Goal: Information Seeking & Learning: Learn about a topic

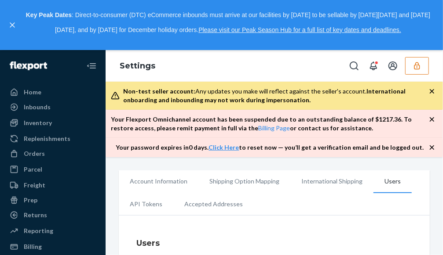
click at [409, 66] on button "button" at bounding box center [417, 66] width 24 height 18
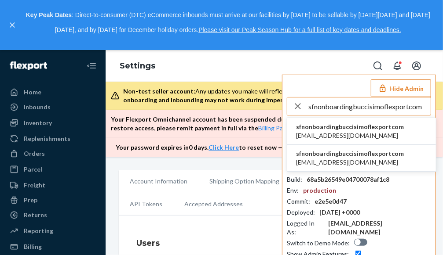
type input "sfnonboardingbuccisimoflexportcom"
click at [340, 125] on span "sfnonboardingbuccisimoflexportcom" at bounding box center [350, 127] width 108 height 9
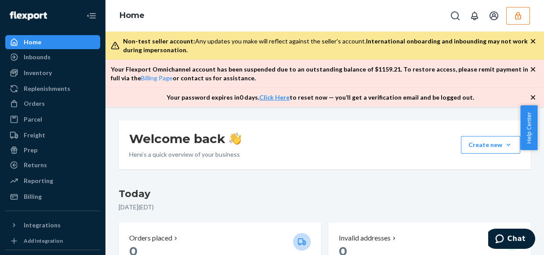
click at [442, 19] on icon "button" at bounding box center [518, 15] width 9 height 9
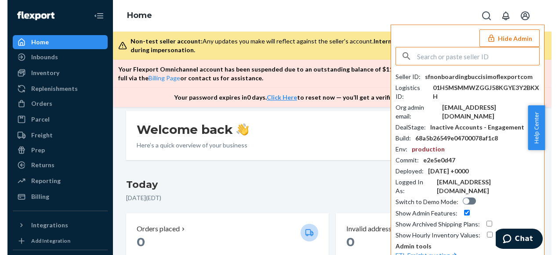
scroll to position [10, 0]
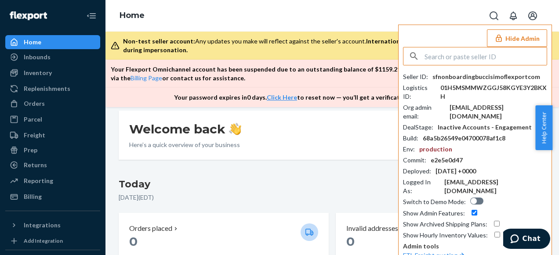
paste input "parkcitiestechgmailcom"
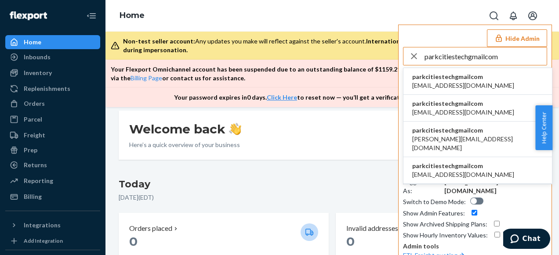
type input "parkcitiestechgmailcom"
click at [442, 79] on span "parkcitiestechgmailcom" at bounding box center [463, 77] width 102 height 9
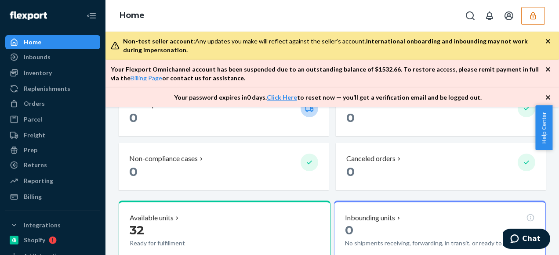
scroll to position [176, 0]
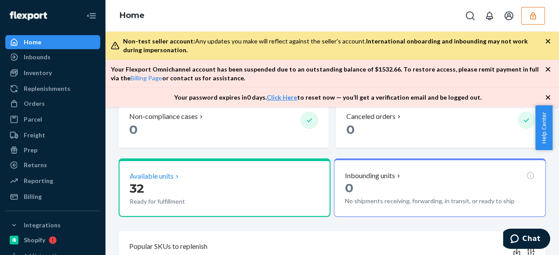
click at [177, 178] on icon at bounding box center [177, 176] width 7 height 7
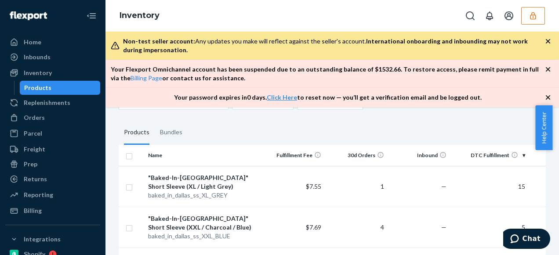
scroll to position [44, 0]
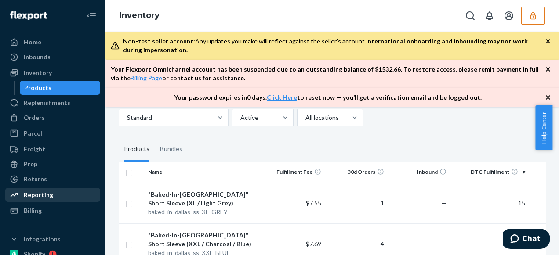
click at [46, 193] on div "Reporting" at bounding box center [38, 195] width 29 height 9
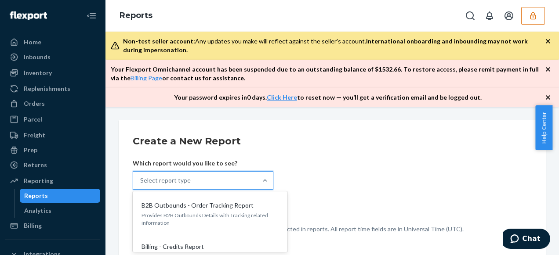
click at [247, 181] on div "Select report type" at bounding box center [195, 181] width 124 height 18
click at [141, 181] on input "option B2B Outbounds - Order Tracking Report focused, 1 of 25. 25 results avail…" at bounding box center [140, 180] width 1 height 9
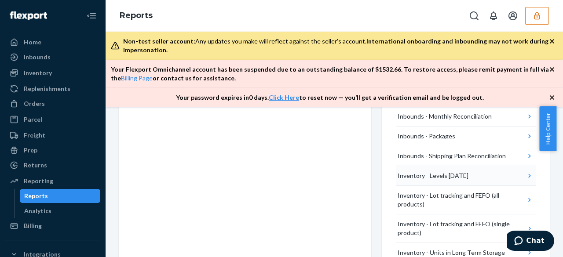
scroll to position [176, 0]
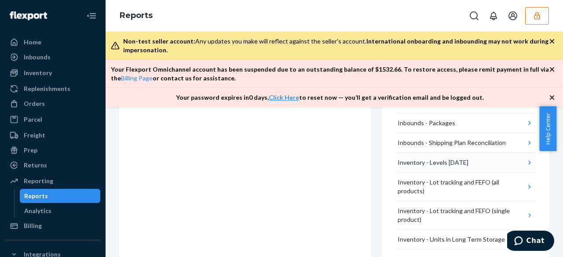
click at [472, 163] on button "Inventory - Levels Today" at bounding box center [466, 163] width 140 height 20
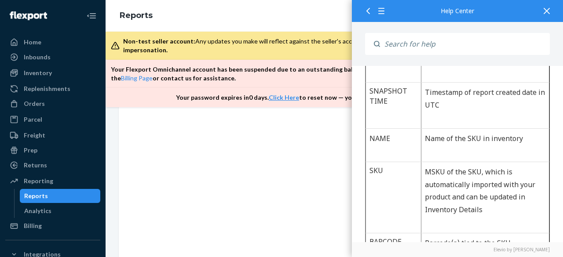
click at [551, 10] on div at bounding box center [546, 11] width 19 height 22
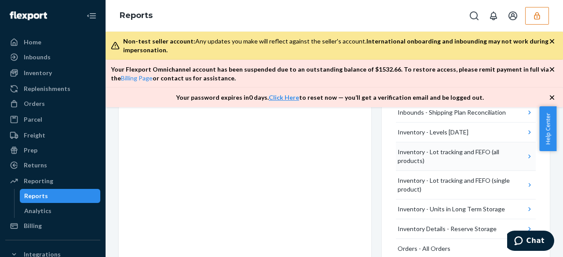
scroll to position [220, 0]
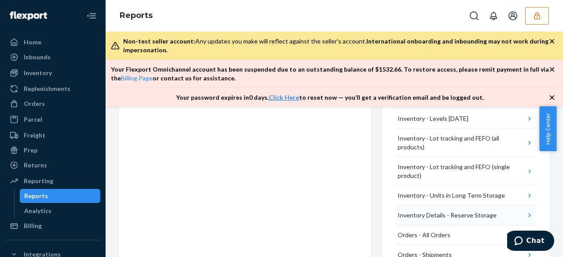
click at [497, 211] on button "Inventory Details - Reserve Storage" at bounding box center [466, 216] width 140 height 20
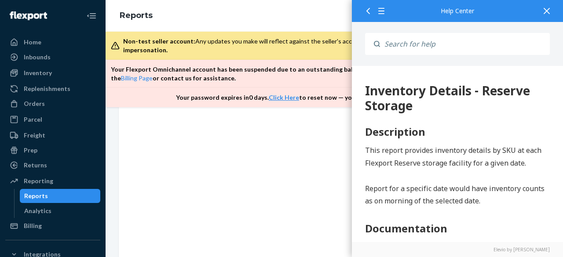
scroll to position [0, 0]
click at [547, 9] on icon at bounding box center [546, 11] width 6 height 6
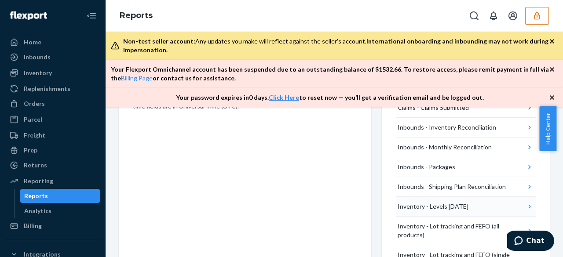
scroll to position [176, 0]
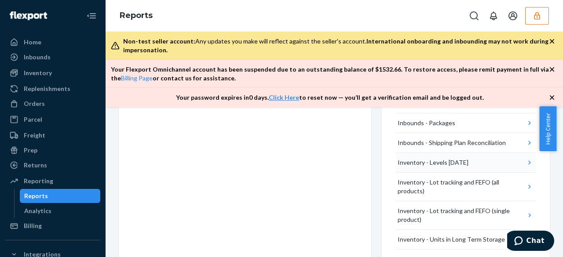
click at [525, 162] on icon "button" at bounding box center [529, 162] width 9 height 9
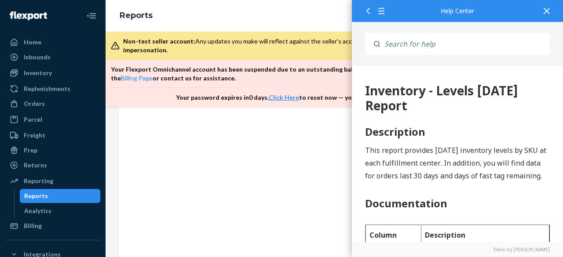
scroll to position [0, 0]
click at [544, 6] on div at bounding box center [546, 11] width 19 height 22
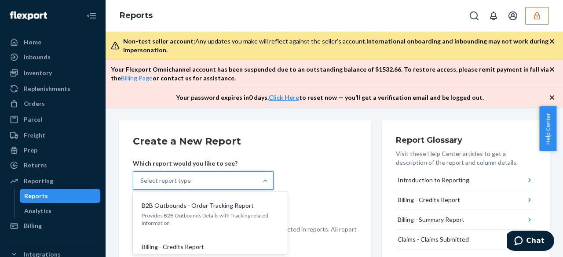
click at [215, 179] on div "Select report type" at bounding box center [195, 181] width 124 height 18
click at [141, 179] on input "option B2B Outbounds - Order Tracking Report focused, 1 of 25. 25 results avail…" at bounding box center [140, 180] width 1 height 9
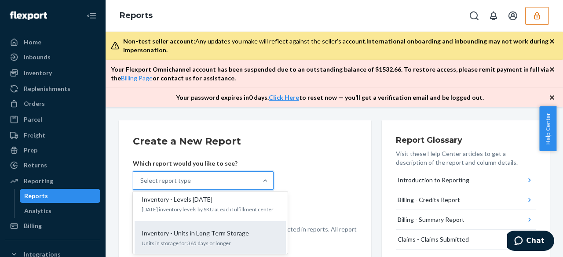
scroll to position [264, 0]
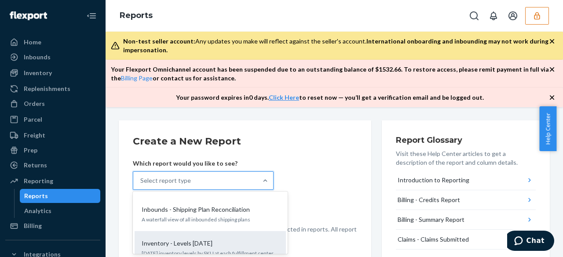
click at [215, 239] on div "Inventory - Levels Today" at bounding box center [208, 243] width 141 height 9
click at [141, 185] on input "option Inventory - Levels Today focused, 9 of 25. 25 results available. Use Up …" at bounding box center [140, 180] width 1 height 9
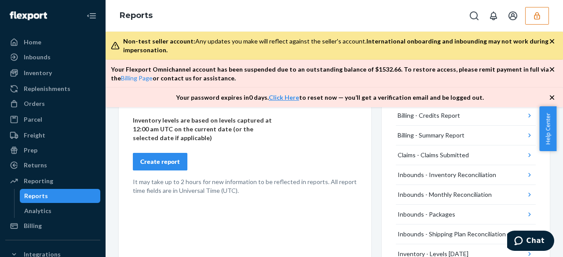
scroll to position [88, 0]
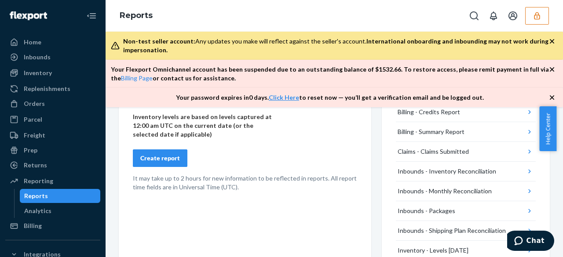
click at [177, 160] on div "Create report" at bounding box center [160, 158] width 40 height 9
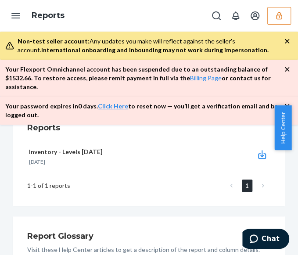
scroll to position [128, 0]
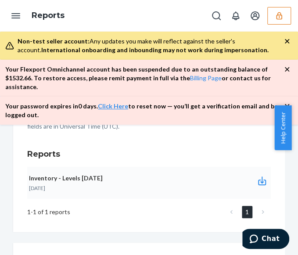
click at [258, 176] on icon "button" at bounding box center [262, 181] width 11 height 11
click at [280, 21] on button "button" at bounding box center [280, 16] width 24 height 18
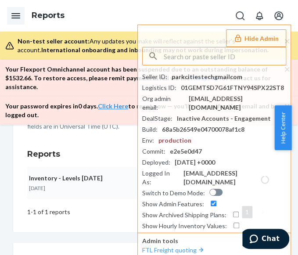
click at [13, 16] on icon "Open Navigation" at bounding box center [15, 15] width 9 height 5
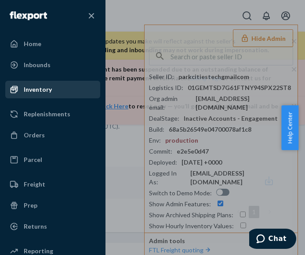
click at [44, 87] on div "Inventory" at bounding box center [38, 89] width 28 height 9
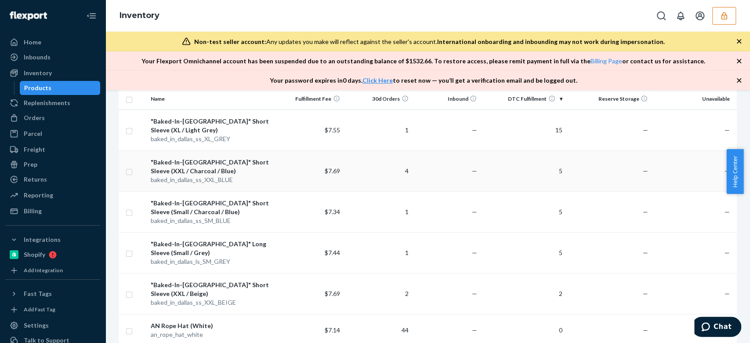
scroll to position [100, 0]
drag, startPoint x: 158, startPoint y: 115, endPoint x: 230, endPoint y: 139, distance: 76.5
click at [230, 139] on td ""Baked-In-Dallas" Short Sleeve (XL / Light Grey) baked_in_dallas_ss_XL_GREY" at bounding box center [211, 130] width 128 height 41
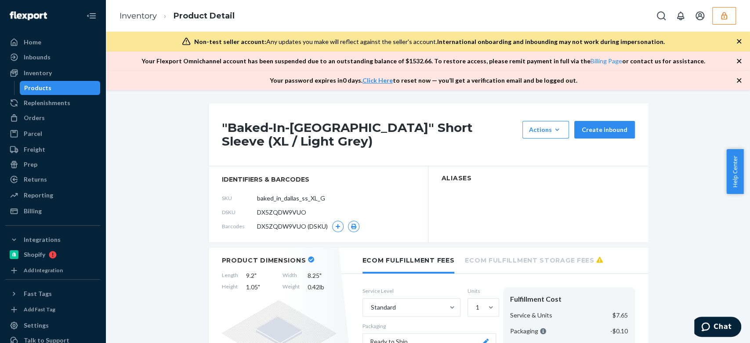
click at [225, 124] on h1 ""Baked-In-Dallas" Short Sleeve (XL / Light Grey)" at bounding box center [370, 134] width 296 height 27
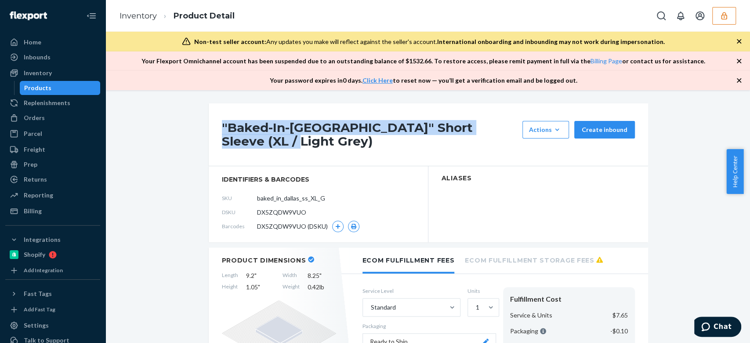
drag, startPoint x: 211, startPoint y: 125, endPoint x: 269, endPoint y: 148, distance: 62.9
click at [269, 148] on div ""Baked-In-Dallas" Short Sleeve (XL / Light Grey) Actions Hide Request removal C…" at bounding box center [429, 134] width 440 height 63
copy h1 ""Baked-In-Dallas" Short Sleeve (XL / Light Grey)"
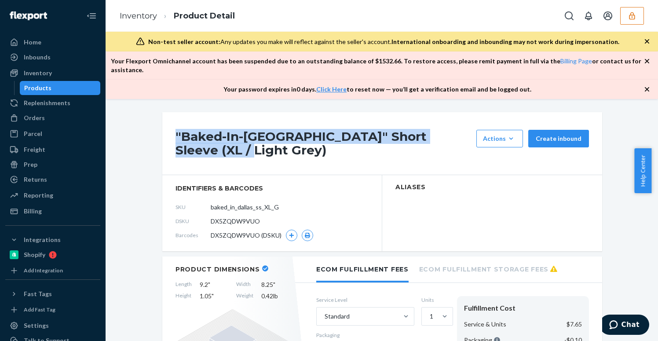
click at [257, 142] on h1 ""Baked-In-Dallas" Short Sleeve (XL / Light Grey)" at bounding box center [323, 143] width 296 height 27
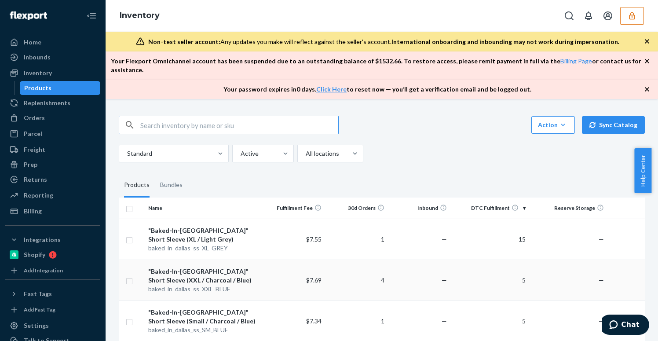
click at [226, 255] on div ""Baked-In-Dallas" Short Sleeve (XXL / Charcoal / Blue)" at bounding box center [203, 276] width 110 height 18
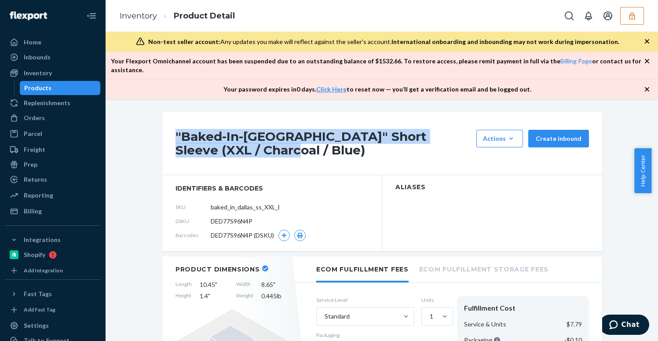
drag, startPoint x: 169, startPoint y: 125, endPoint x: 228, endPoint y: 149, distance: 63.8
click at [228, 149] on div ""Baked-In-Dallas" Short Sleeve (XXL / Charcoal / Blue) Actions Hide Request rem…" at bounding box center [382, 143] width 440 height 63
copy h1 ""Baked-In-Dallas" Short Sleeve (XXL / Charcoal / Blue)"
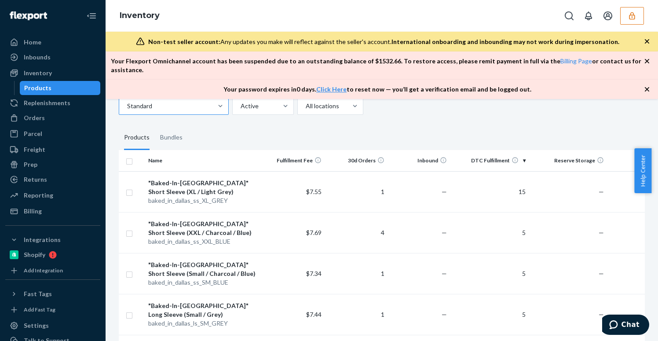
scroll to position [48, 0]
click at [231, 255] on div ""Baked-In-Dallas" Short Sleeve (Small / Charcoal / Blue)" at bounding box center [203, 269] width 110 height 18
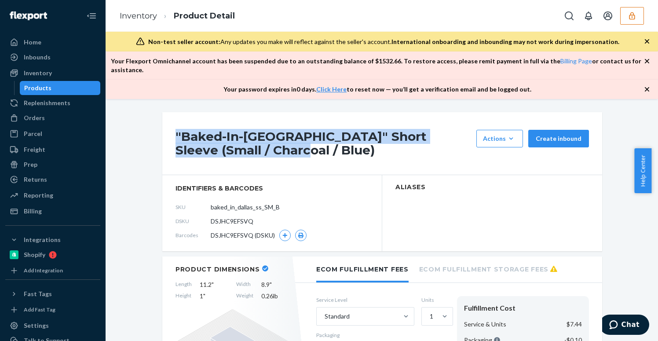
drag, startPoint x: 172, startPoint y: 126, endPoint x: 285, endPoint y: 164, distance: 118.6
click at [285, 164] on div ""Baked-In-Dallas" Short Sleeve (Small / Charcoal / Blue) Actions Hide Request r…" at bounding box center [382, 143] width 440 height 63
copy h1 ""Baked-In-Dallas" Short Sleeve (Small / Charcoal / Blue)"
click at [284, 142] on h1 ""Baked-In-Dallas" Short Sleeve (Small / Charcoal / Blue)" at bounding box center [323, 143] width 296 height 27
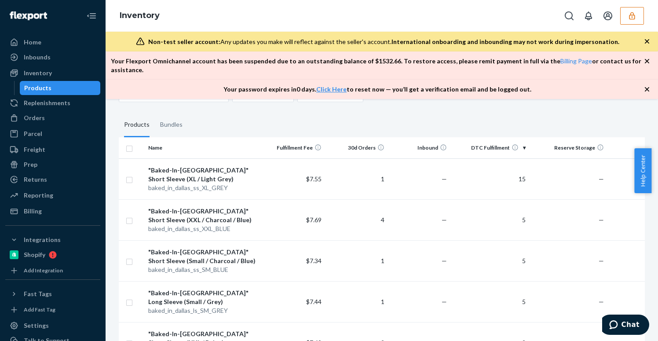
scroll to position [70, 0]
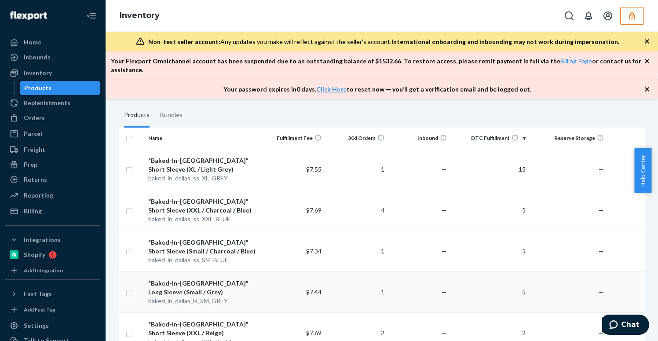
click at [257, 255] on div ""Baked-In-Dallas" Long Sleeve (Small / Grey)" at bounding box center [203, 288] width 110 height 18
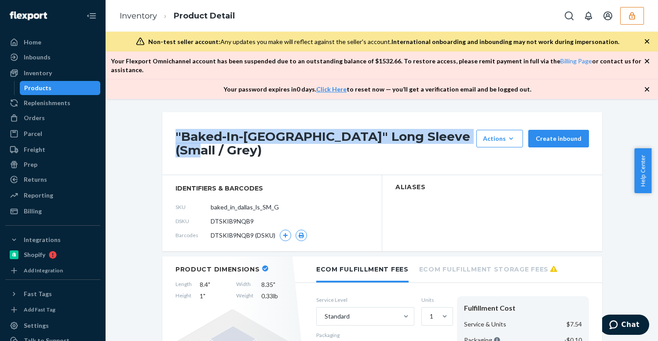
drag, startPoint x: 167, startPoint y: 124, endPoint x: 457, endPoint y: 134, distance: 290.3
click at [457, 134] on div ""Baked-In-Dallas" Long Sleeve (Small / Grey) Actions Hide Request removal Creat…" at bounding box center [382, 143] width 440 height 63
copy h1 ""Baked-In-Dallas" Long Sleeve (Small / Grey)"
click at [269, 132] on h1 ""Baked-In-Dallas" Long Sleeve (Small / Grey)" at bounding box center [323, 143] width 296 height 27
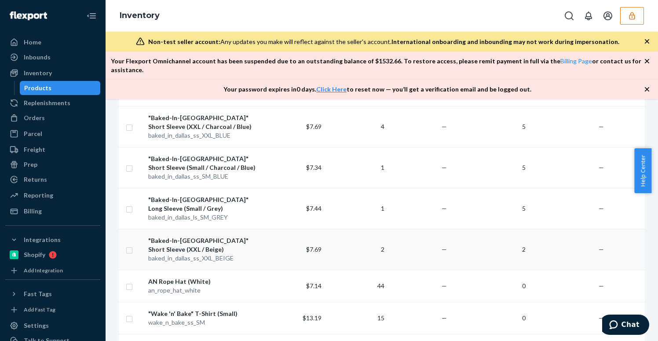
scroll to position [149, 0]
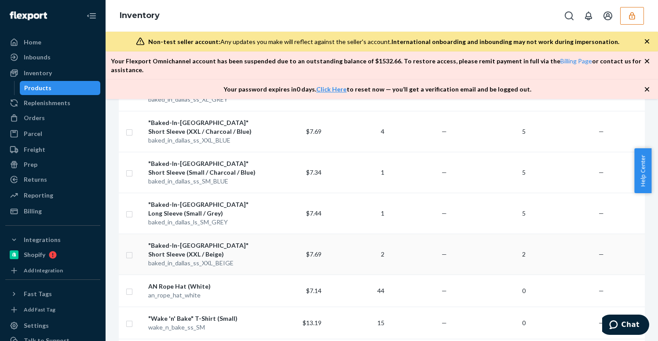
click at [269, 234] on td "$7.69" at bounding box center [293, 253] width 63 height 41
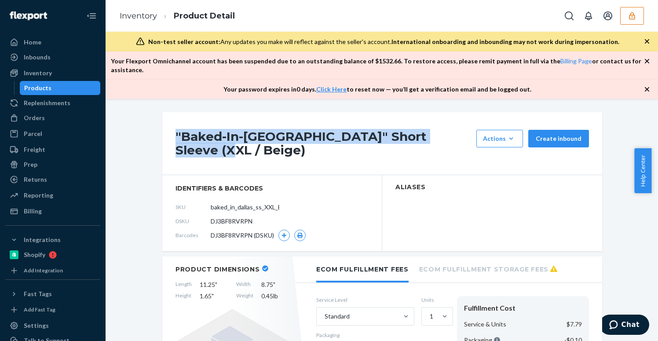
drag, startPoint x: 165, startPoint y: 119, endPoint x: 465, endPoint y: 137, distance: 299.9
click at [465, 137] on div ""Baked-In-Dallas" Short Sleeve (XXL / Beige) Actions Hide Request removal Creat…" at bounding box center [382, 143] width 440 height 63
copy h1 ""Baked-In-Dallas" Short Sleeve (XXL / Beige)"
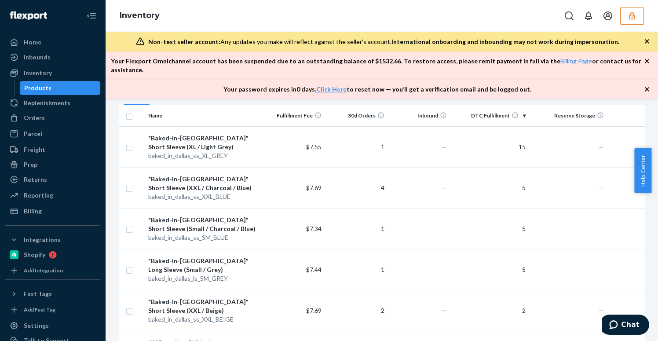
scroll to position [90, 0]
